Goal: Information Seeking & Learning: Learn about a topic

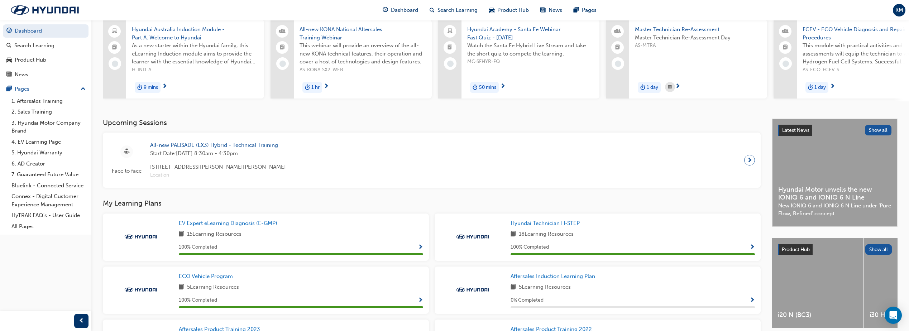
scroll to position [72, 0]
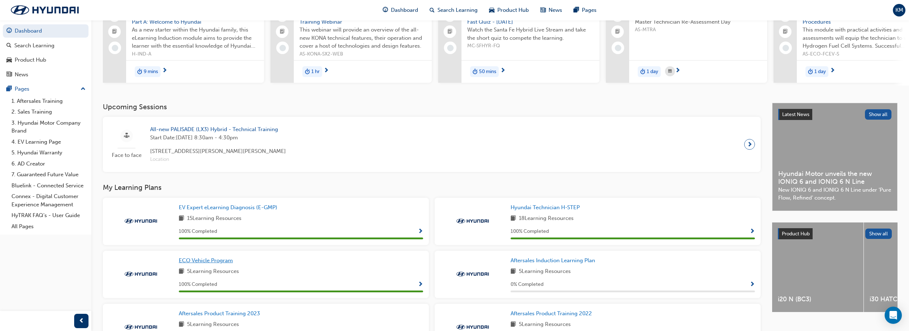
click at [228, 262] on span "ECO Vehicle Program" at bounding box center [206, 260] width 54 height 6
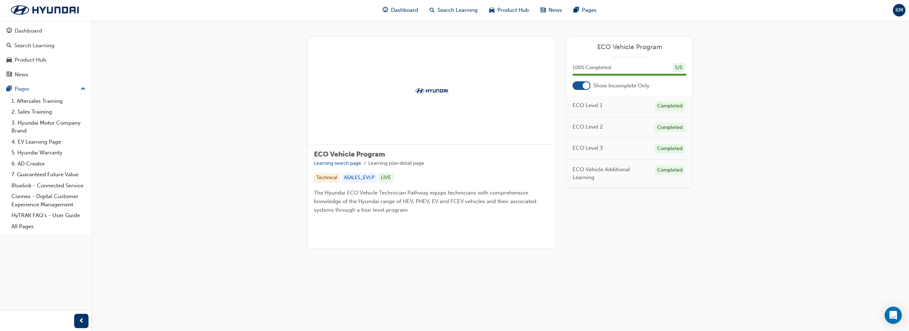
scroll to position [36, 0]
click at [585, 123] on span "ECO Level 2" at bounding box center [588, 127] width 30 height 8
click at [395, 12] on span "Dashboard" at bounding box center [404, 10] width 27 height 8
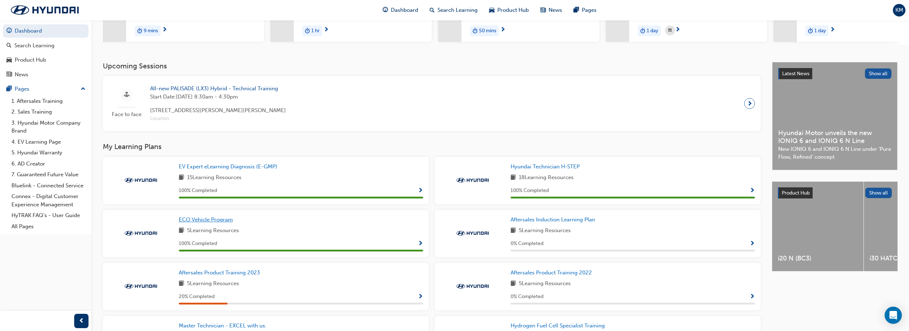
scroll to position [75, 0]
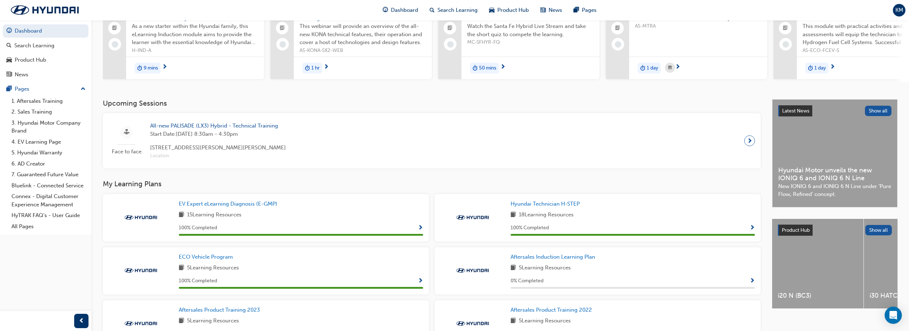
click at [250, 125] on span "All-new PALISADE (LX3) Hybrid - Technical Training" at bounding box center [218, 126] width 136 height 8
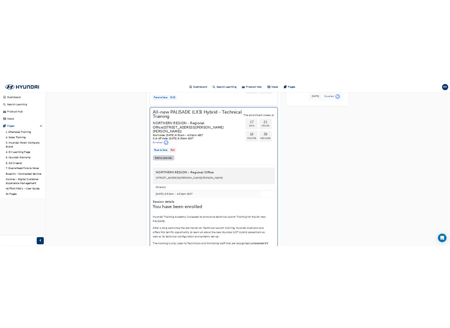
scroll to position [753, 0]
